Goal: Use online tool/utility: Use online tool/utility

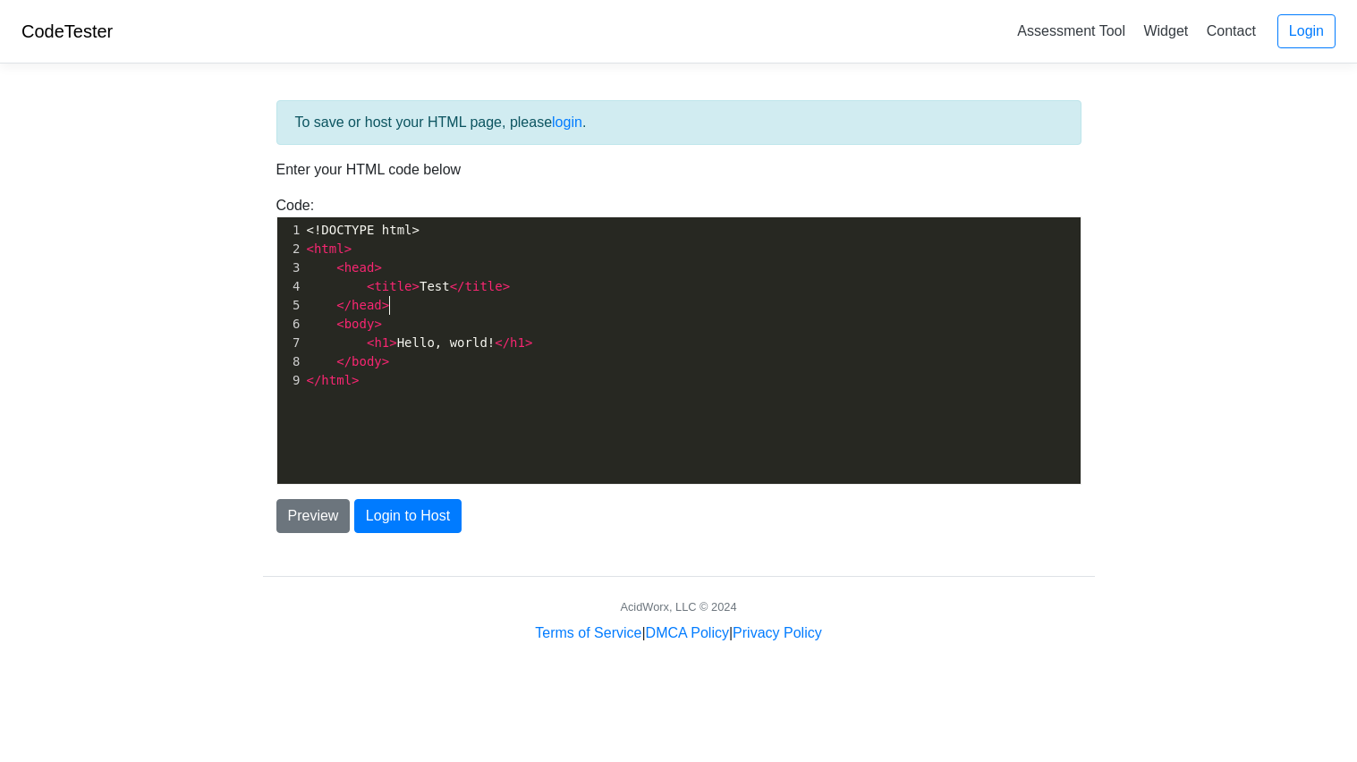
click at [592, 314] on pre "</ head >" at bounding box center [691, 305] width 777 height 19
type textarea "<!DOCTYPE html> <html> <head> <title>Test</title> </head> <body> <h1>Hello, wor…"
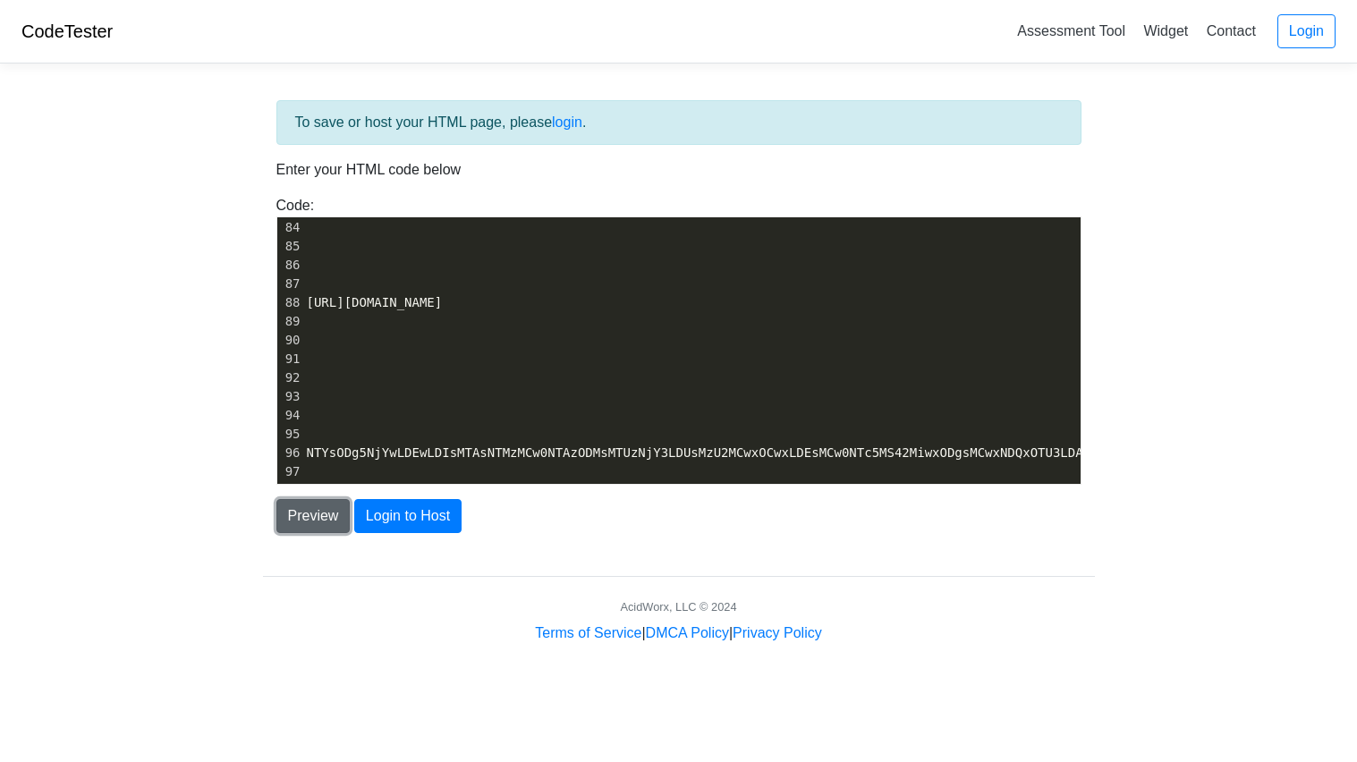
click at [329, 521] on button "Preview" at bounding box center [313, 516] width 74 height 34
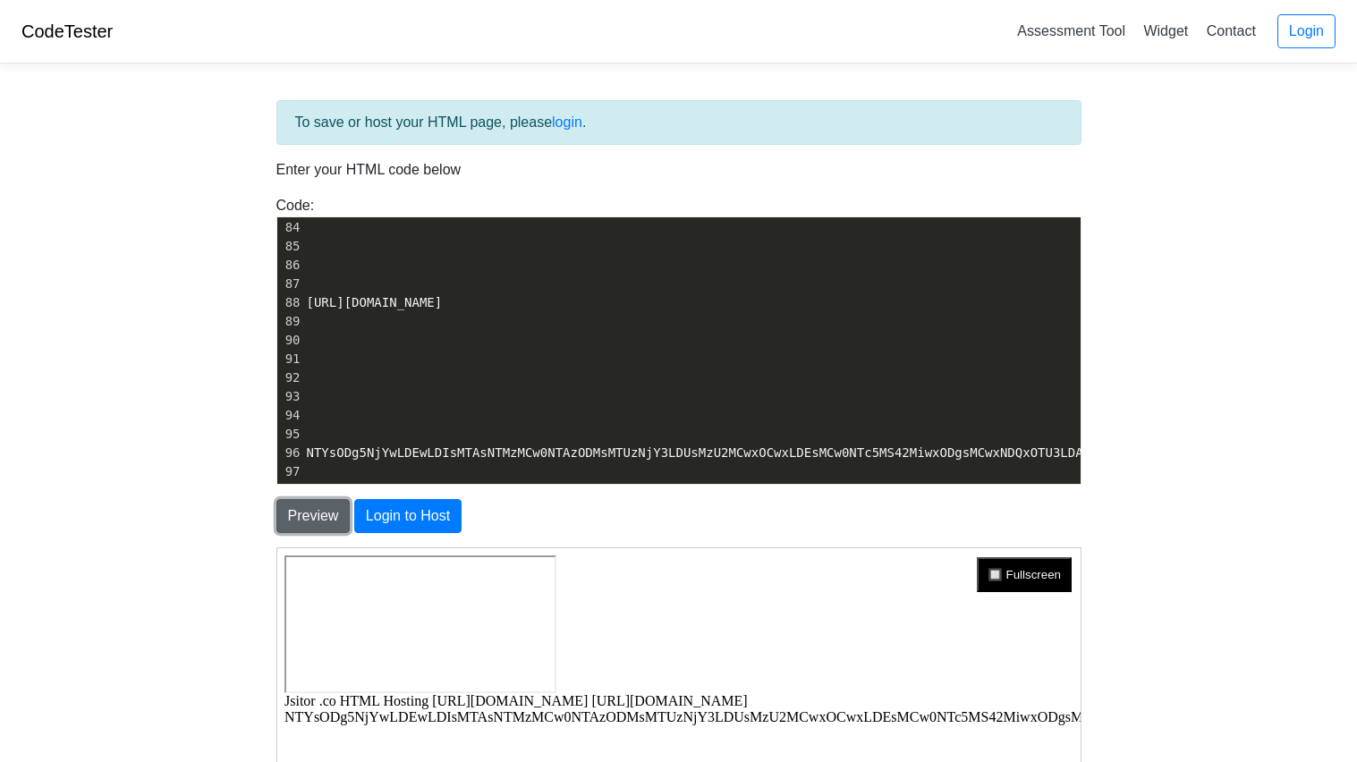
scroll to position [303, 0]
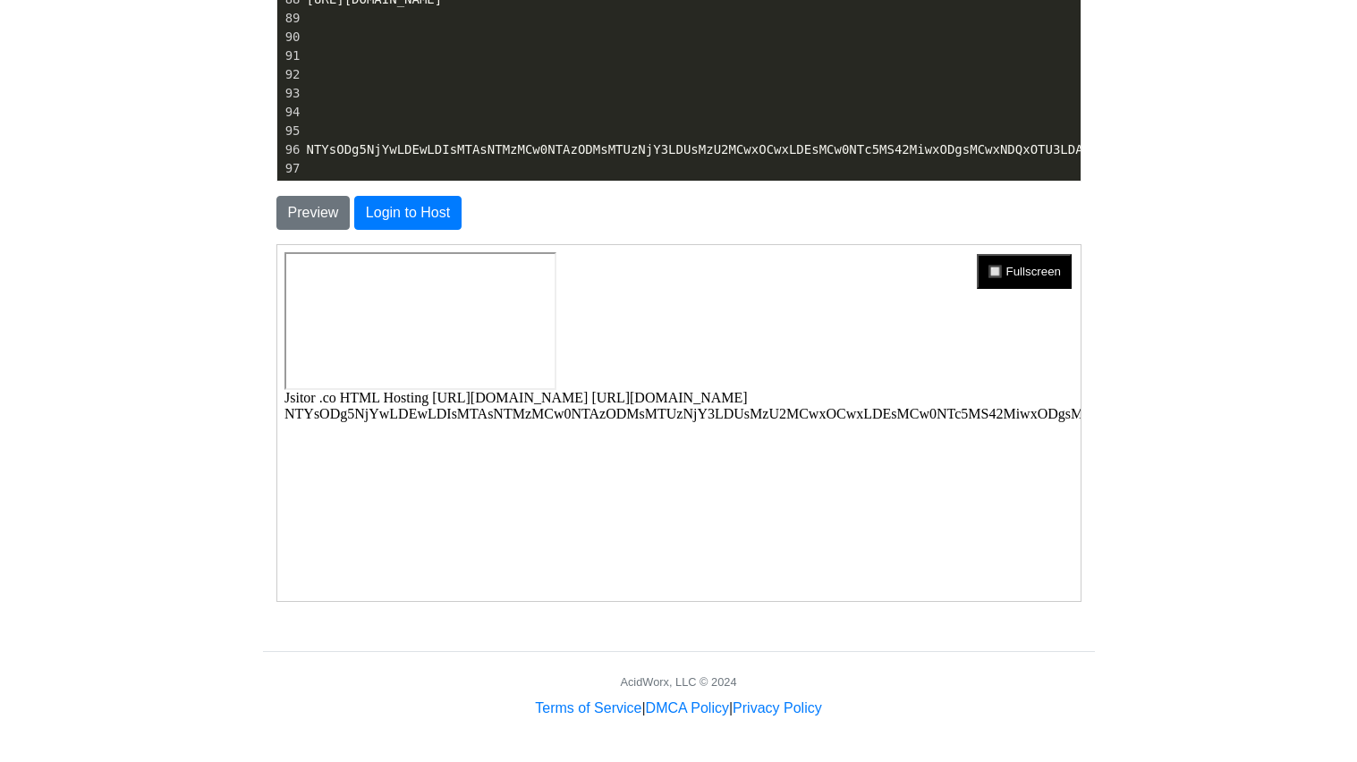
click at [1004, 267] on button "🔲 Fullscreen" at bounding box center [1022, 270] width 95 height 35
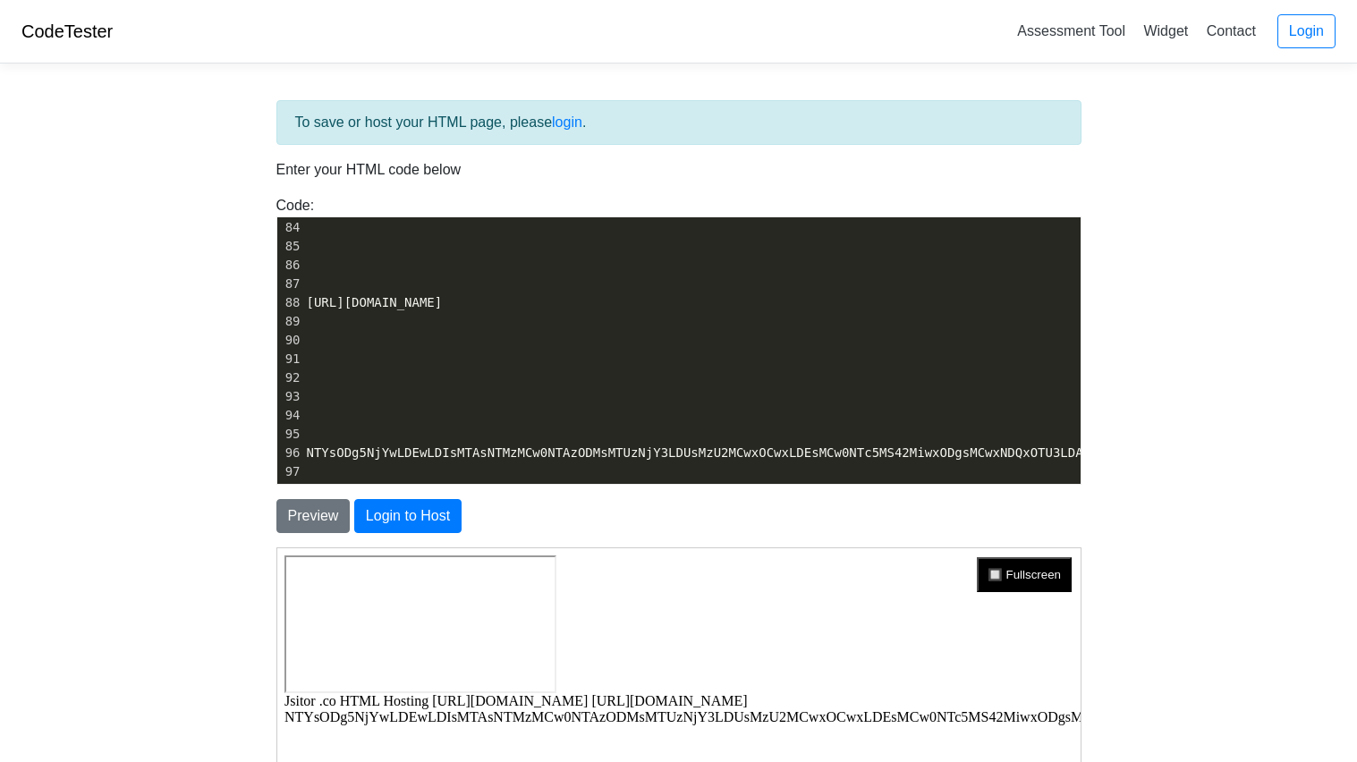
click at [1023, 578] on button "🔲 Fullscreen" at bounding box center [1022, 573] width 95 height 35
click at [995, 574] on button "🔲 Fullscreen" at bounding box center [1022, 573] width 95 height 35
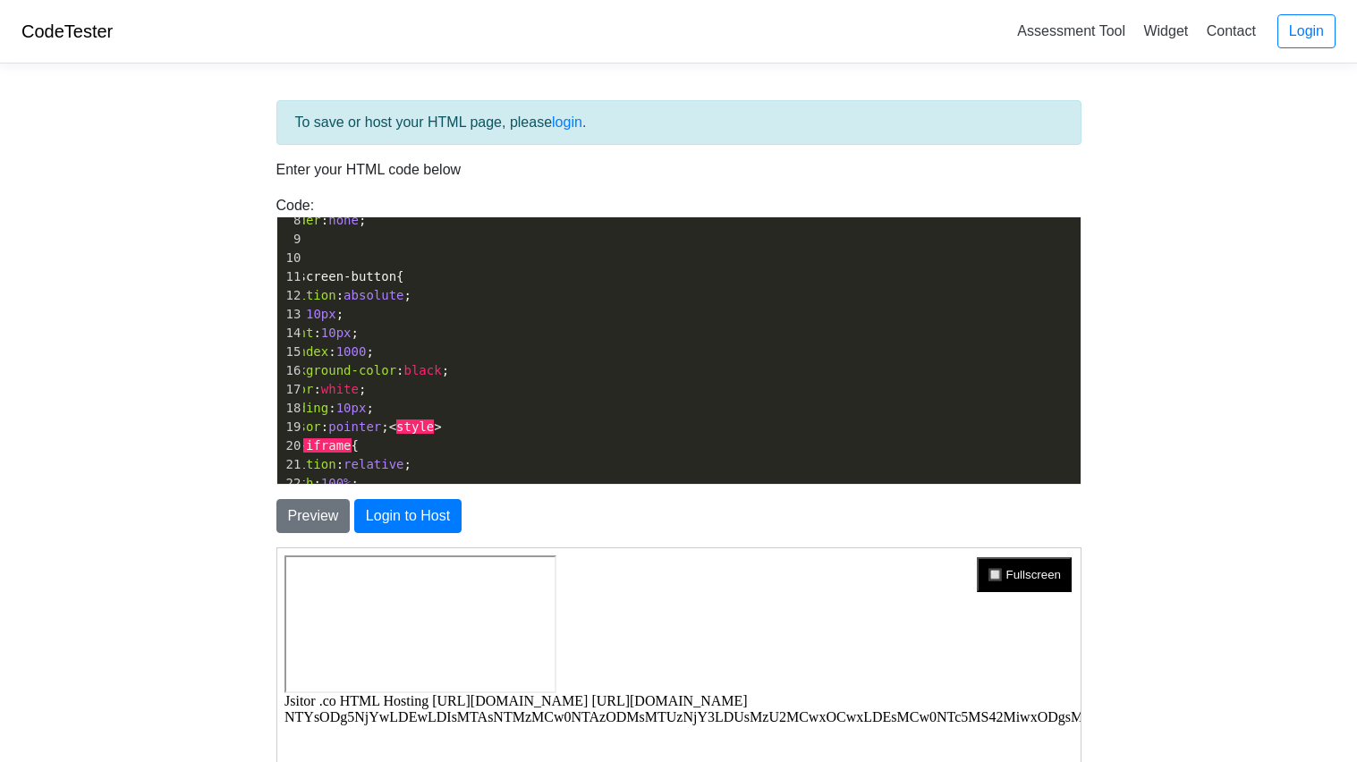
scroll to position [141, 0]
type textarea "<style>} #iframehtml5 { position: absolute; width: 100%; height: 100%; border: …"
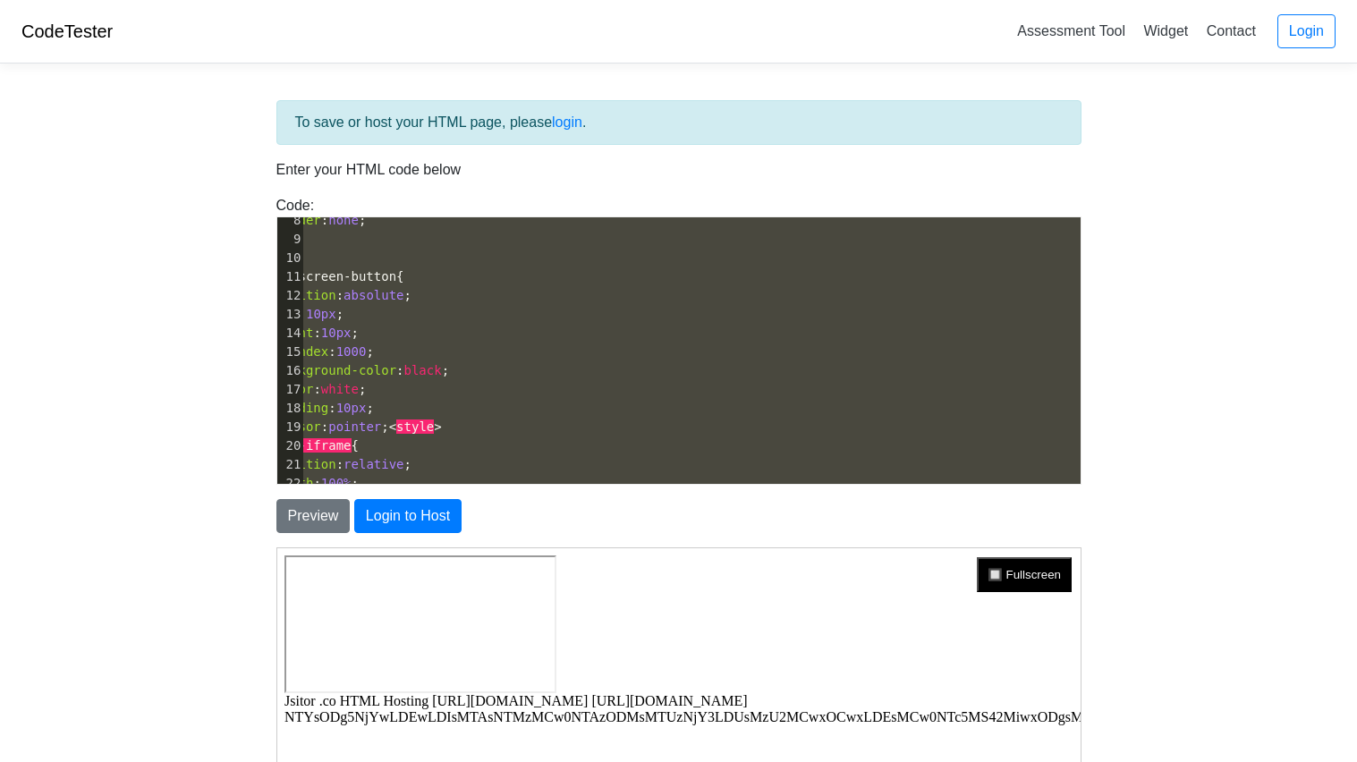
click at [1019, 563] on button "🔲 Fullscreen" at bounding box center [1022, 573] width 95 height 35
click html "🔲 Fullscreen Jsitor .co HTML Hosting [URL][DOMAIN_NAME] [URL][DOMAIN_NAME] NTYs…"
click at [1056, 572] on button "🔲 Fullscreen" at bounding box center [1022, 573] width 95 height 35
